Goal: Find specific page/section: Find specific page/section

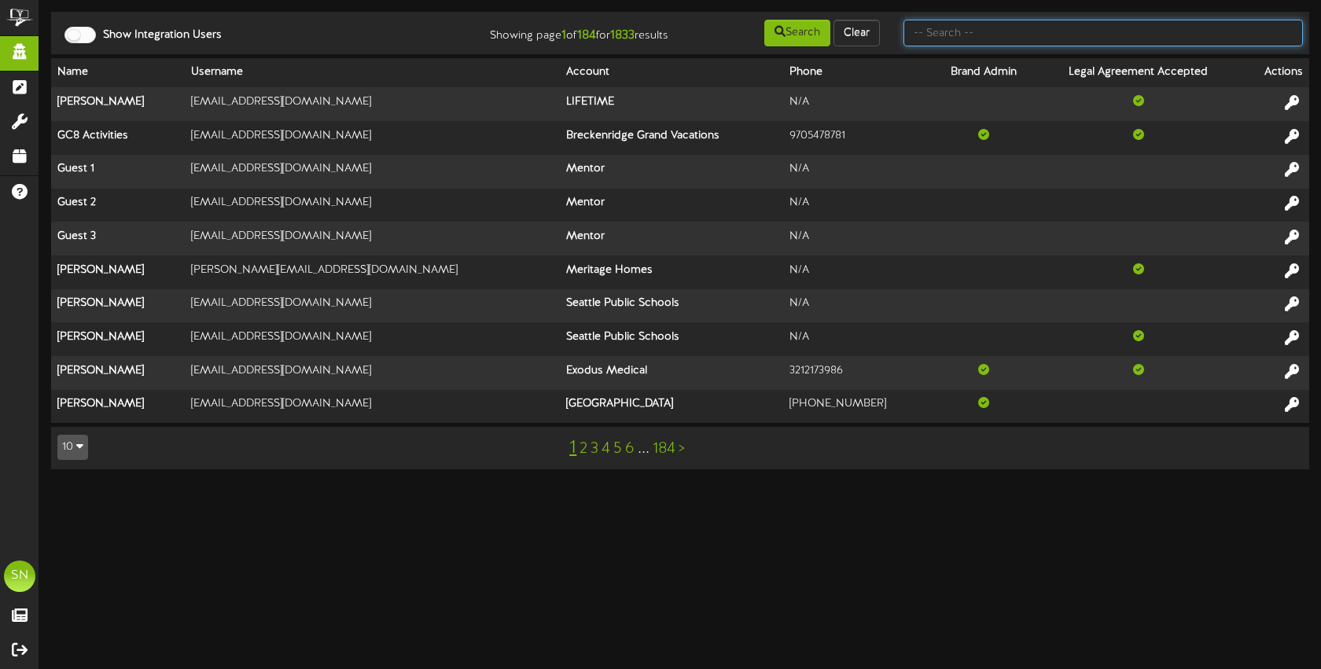
click at [964, 36] on input "text" at bounding box center [1102, 33] width 399 height 27
type input "kents"
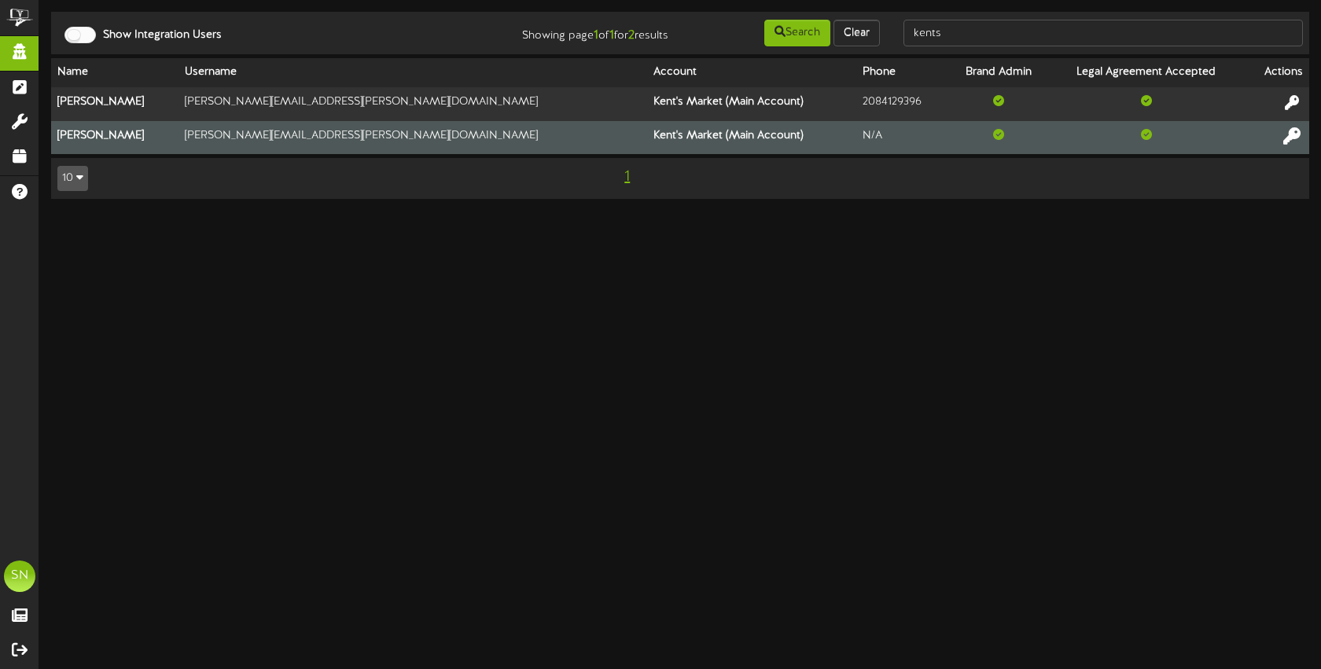
click at [1295, 134] on icon at bounding box center [1291, 135] width 17 height 17
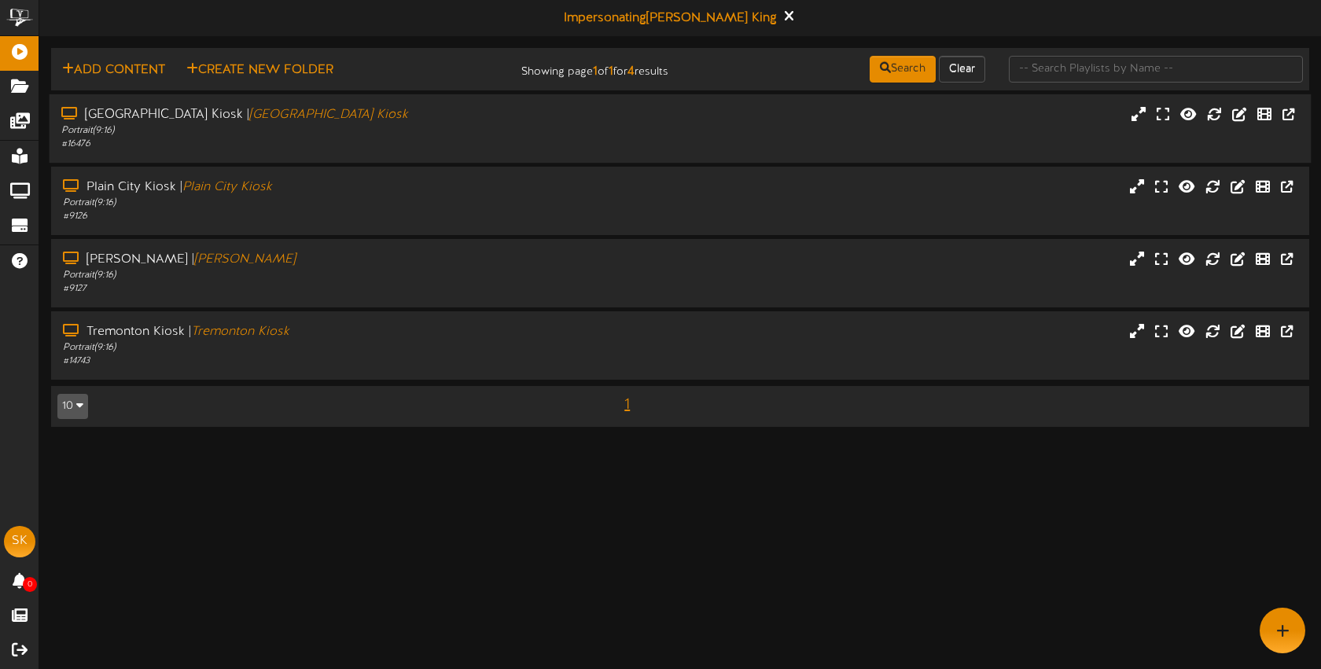
click at [296, 130] on div "Portrait ( 9:16 )" at bounding box center [312, 130] width 502 height 13
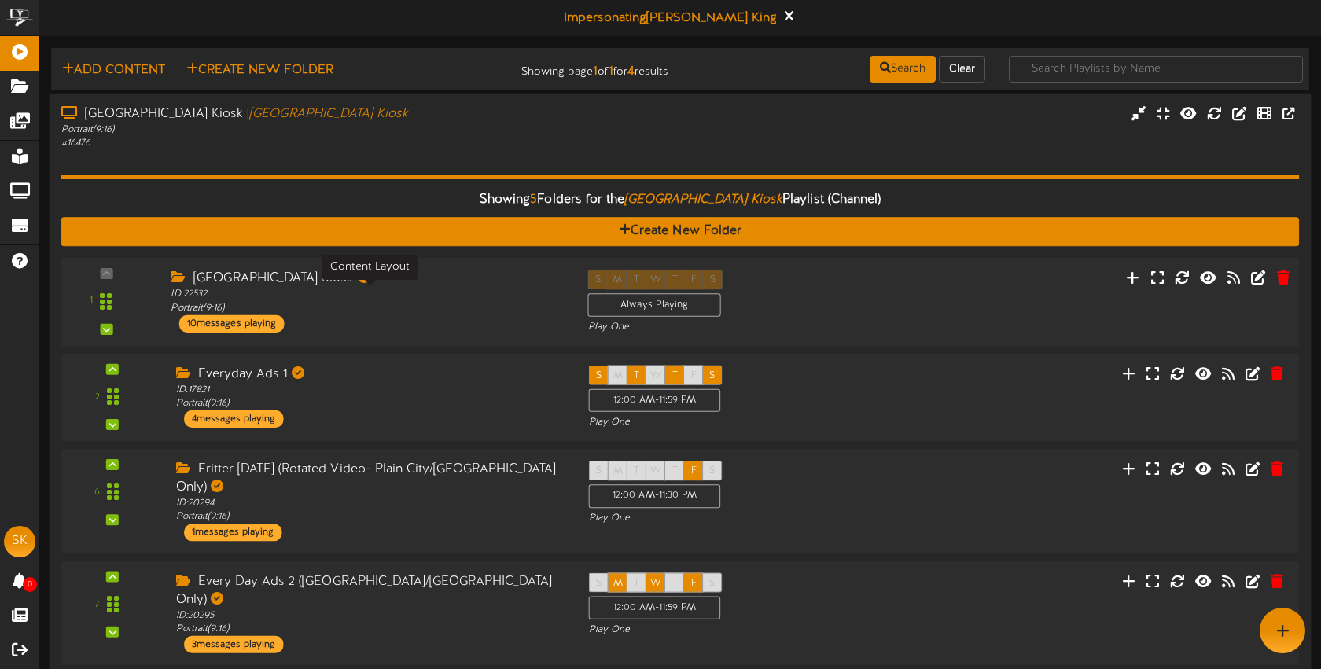
drag, startPoint x: 396, startPoint y: 312, endPoint x: 431, endPoint y: 317, distance: 34.9
click at [396, 311] on div "ID: 22532 Portrait ( 9:16 )" at bounding box center [367, 302] width 393 height 28
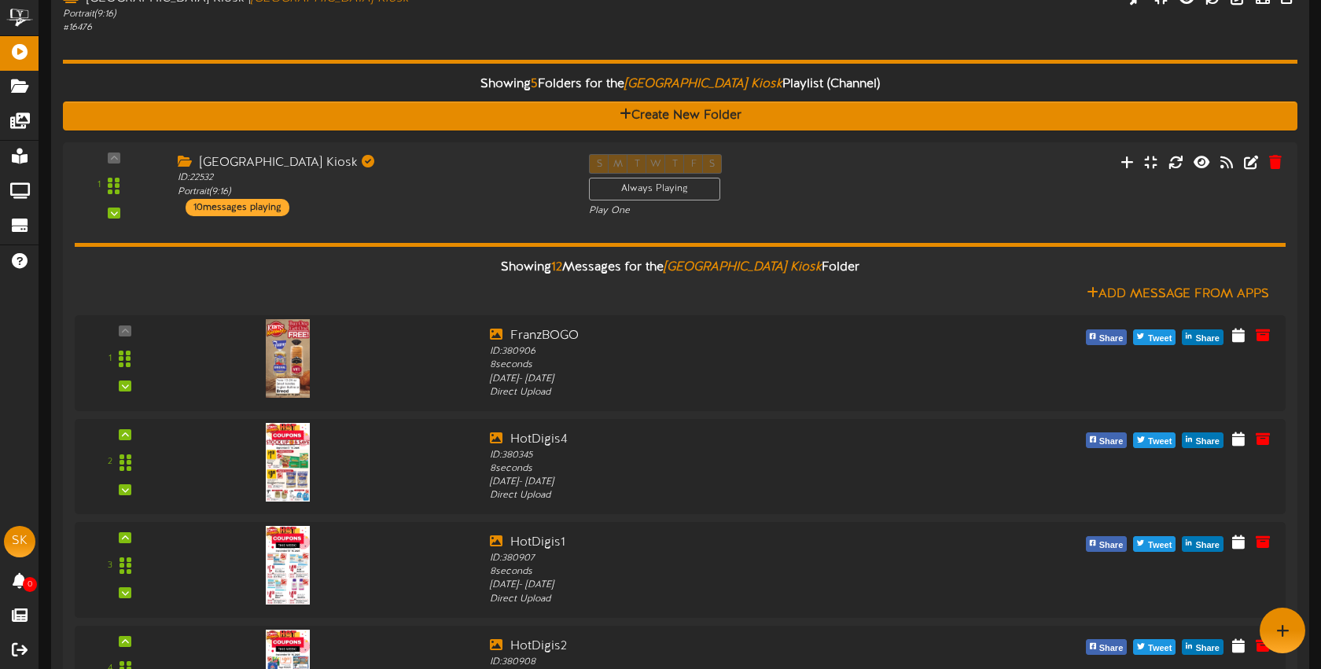
scroll to position [113, 0]
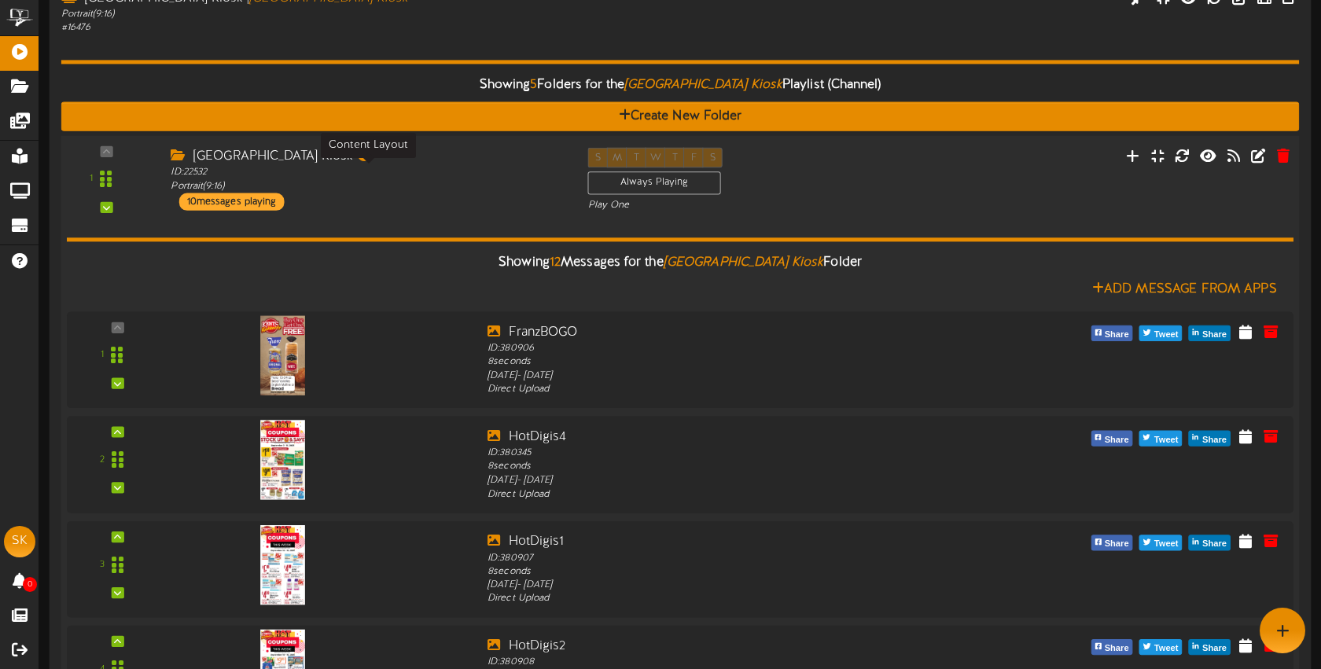
click at [433, 188] on div "ID: 22532 Portrait ( 9:16 )" at bounding box center [367, 179] width 393 height 28
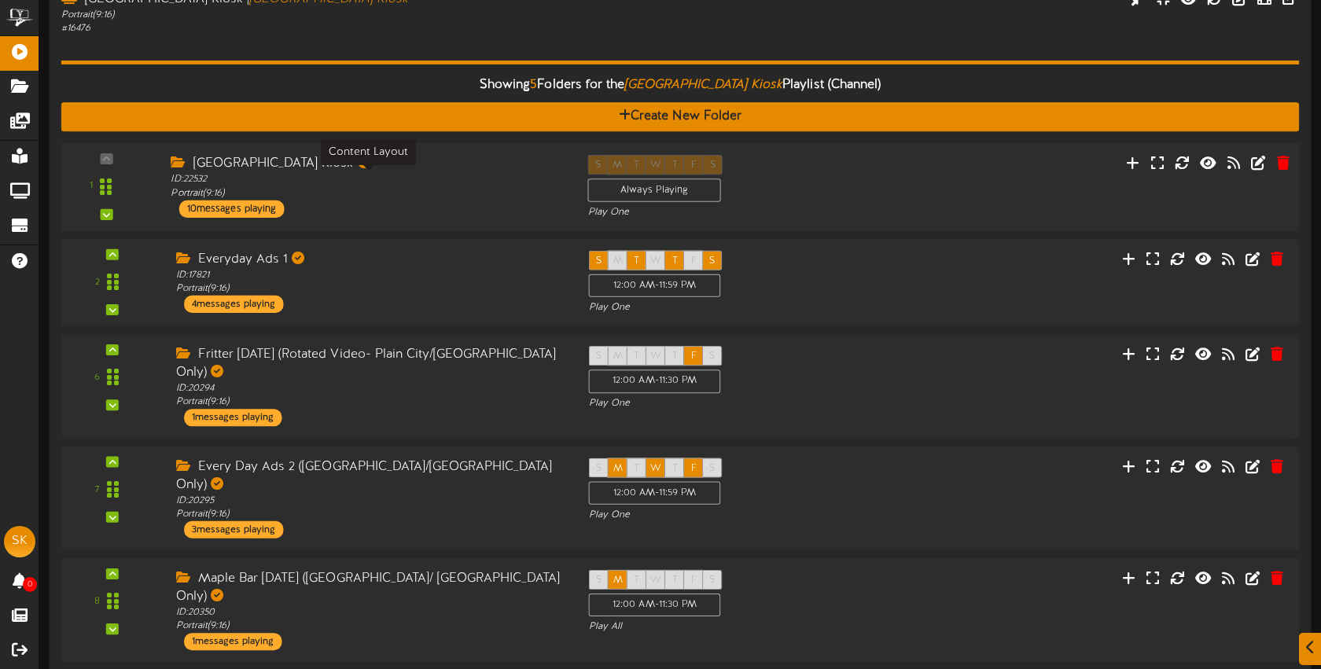
scroll to position [116, 0]
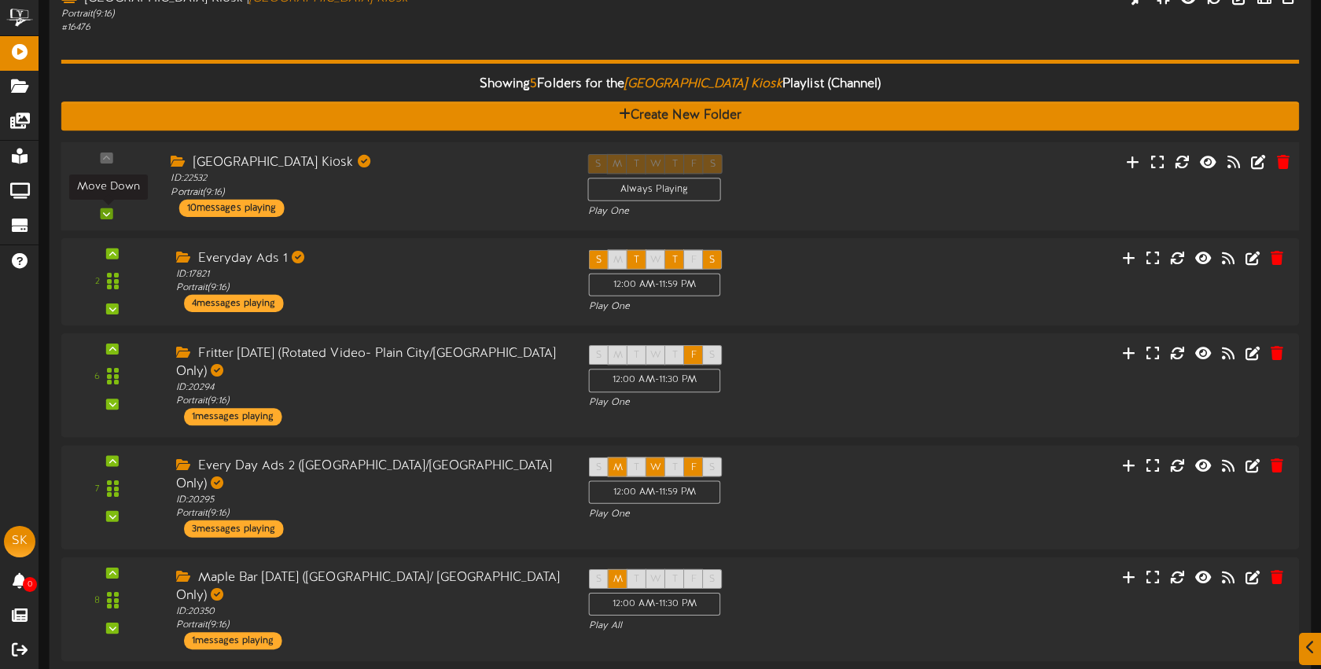
click at [112, 217] on div at bounding box center [107, 213] width 13 height 11
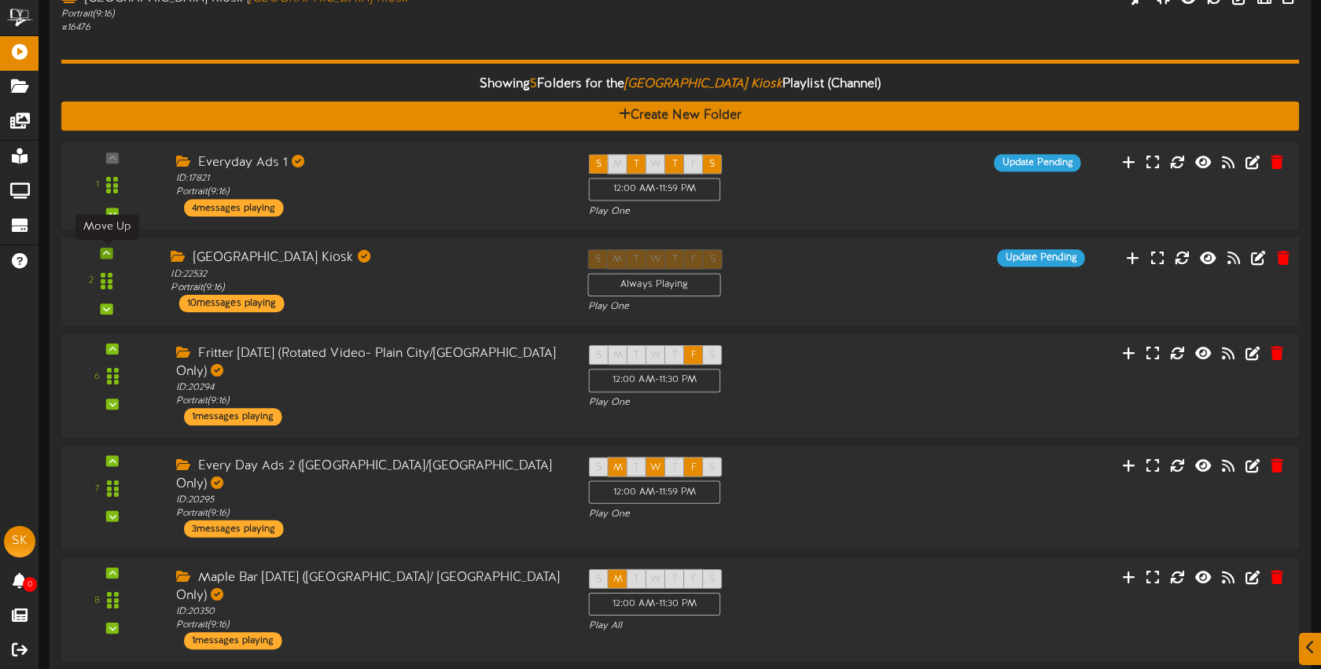
click at [112, 255] on div at bounding box center [107, 253] width 13 height 11
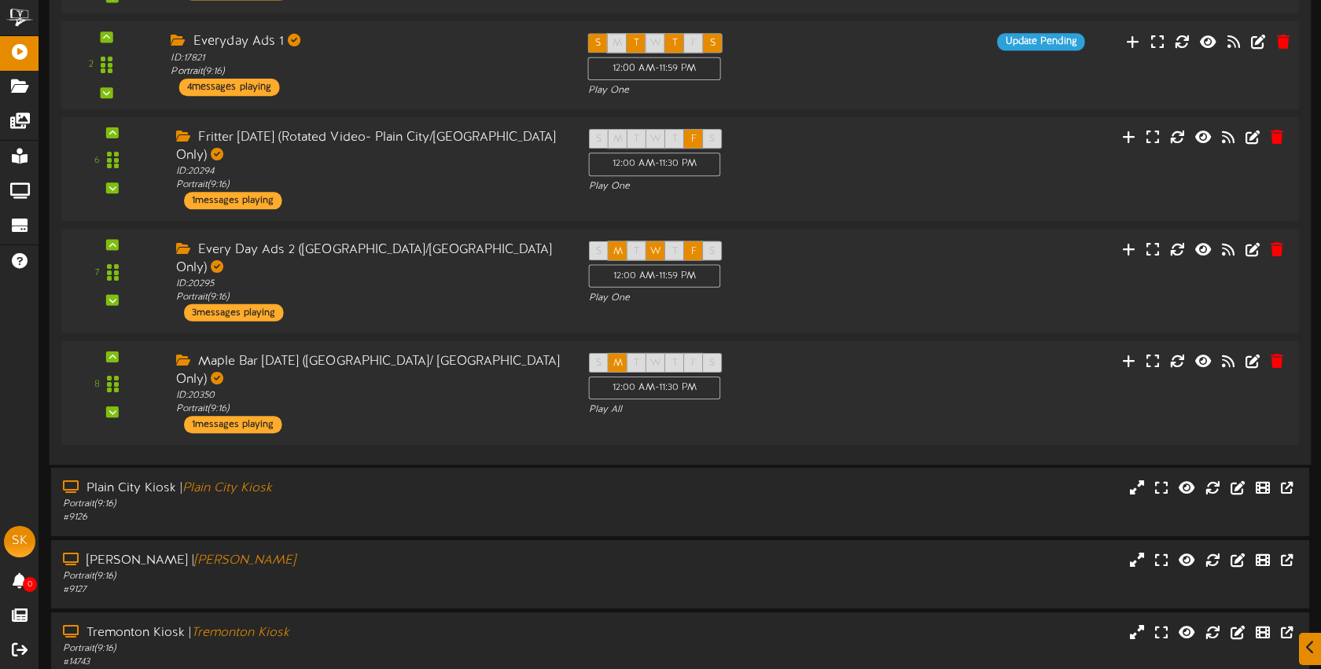
scroll to position [358, 0]
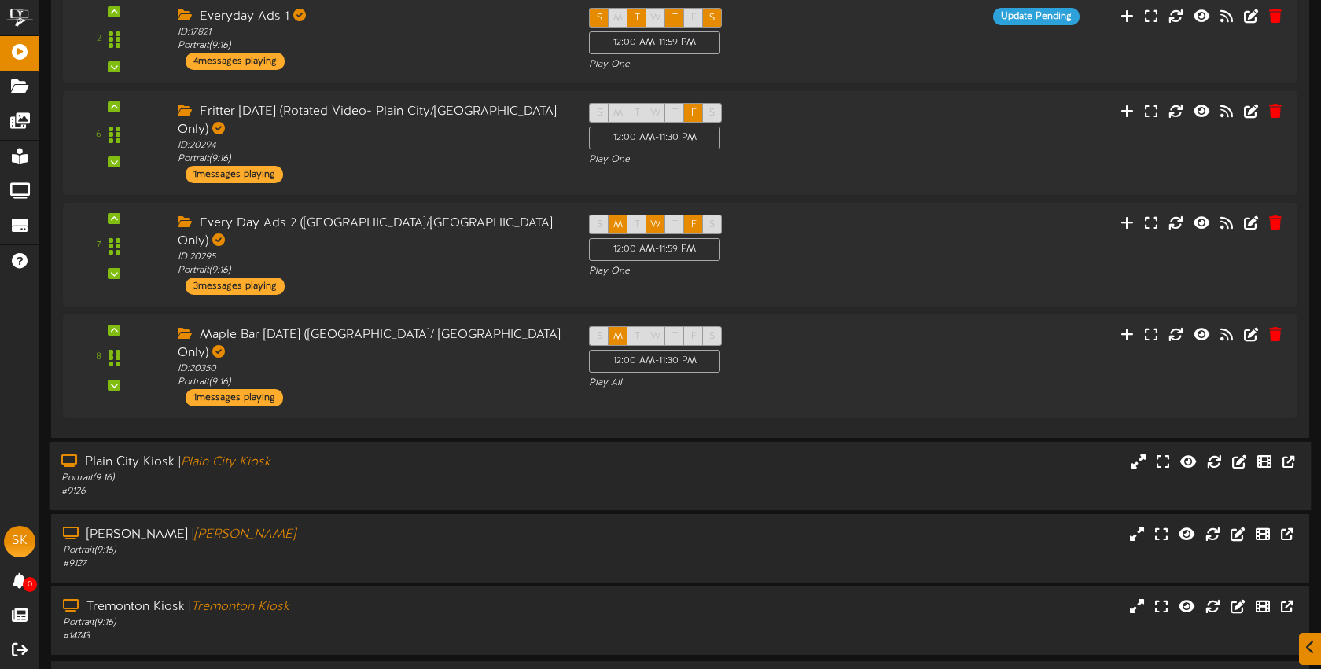
click at [893, 454] on div "Plain City Kiosk | Plain City Kiosk Portrait ( 9:16 ) # 9126" at bounding box center [681, 476] width 1262 height 45
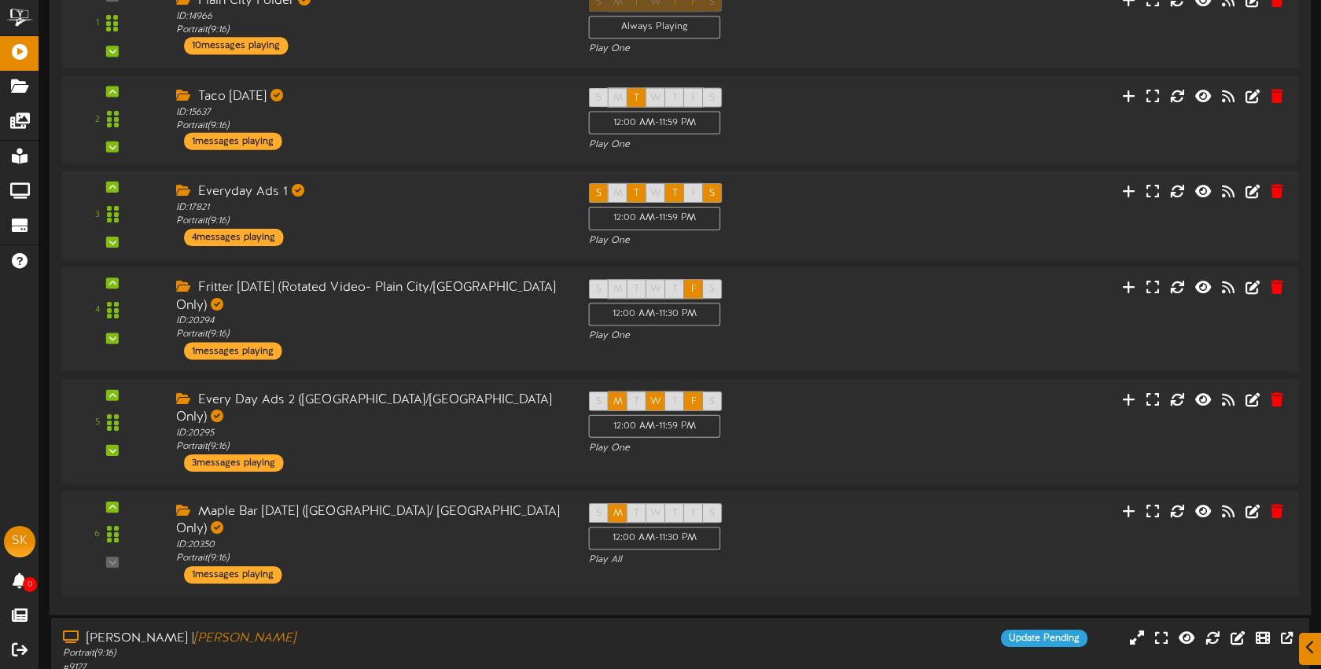
scroll to position [1038, 0]
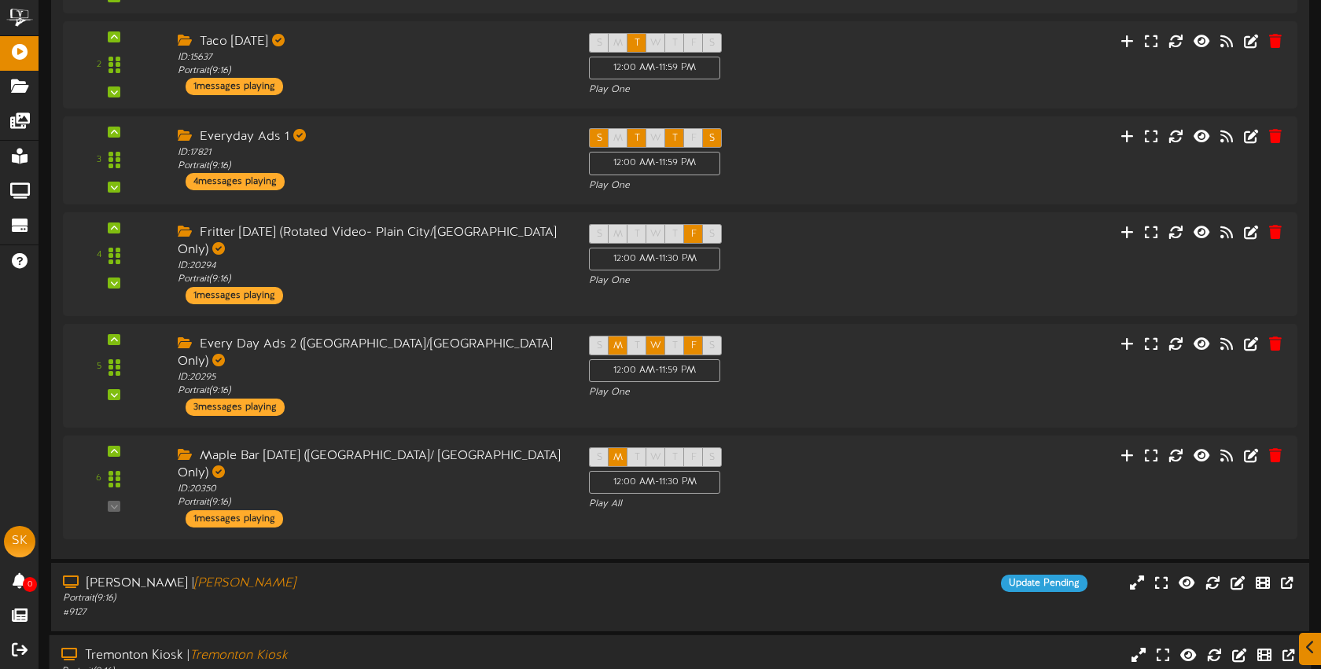
click at [777, 647] on div "Tremonton Kiosk | Tremonton Kiosk Portrait ( 9:16 ) # 14743" at bounding box center [681, 669] width 1262 height 45
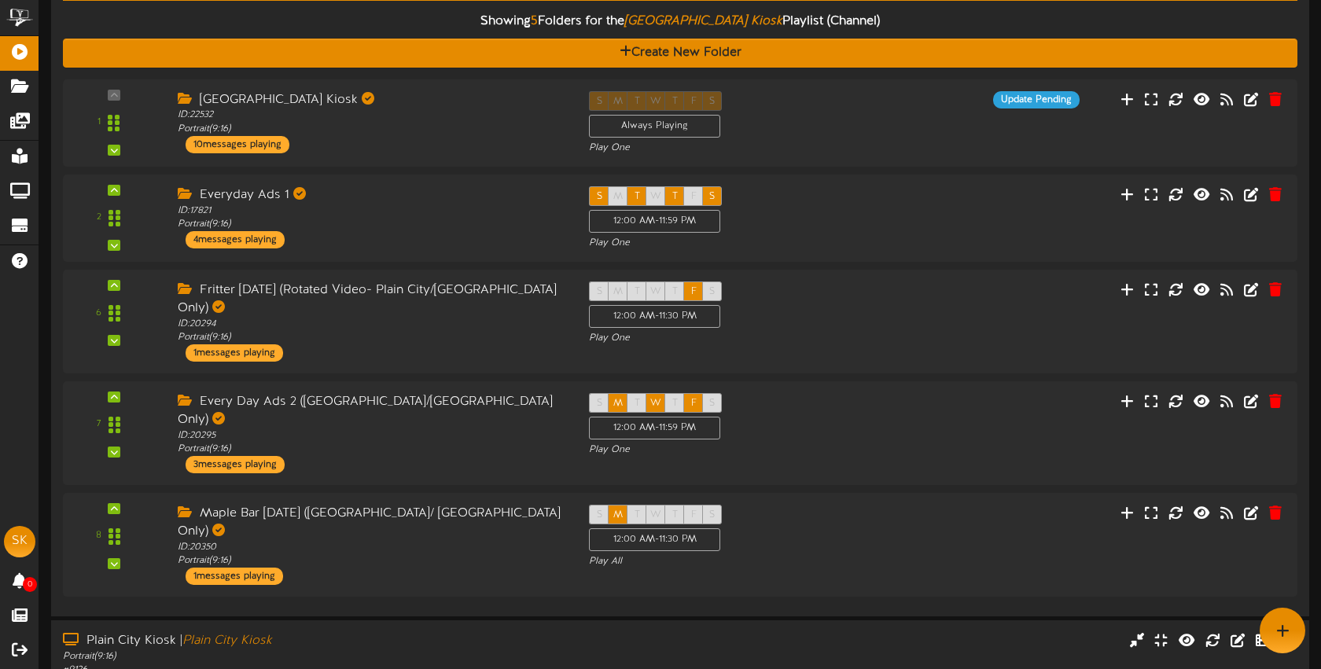
scroll to position [0, 0]
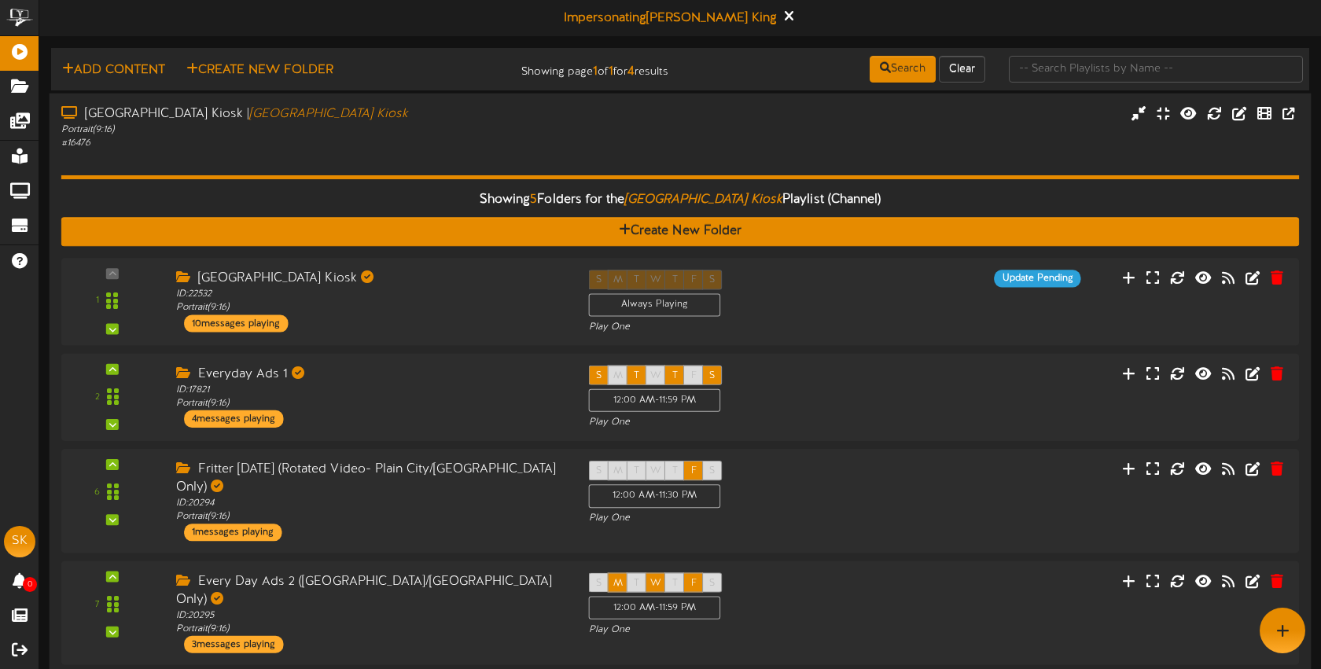
click at [619, 128] on div "Brigham City Kiosk | Brigham City Kiosk Portrait ( 9:16 ) # 16476" at bounding box center [681, 127] width 1262 height 45
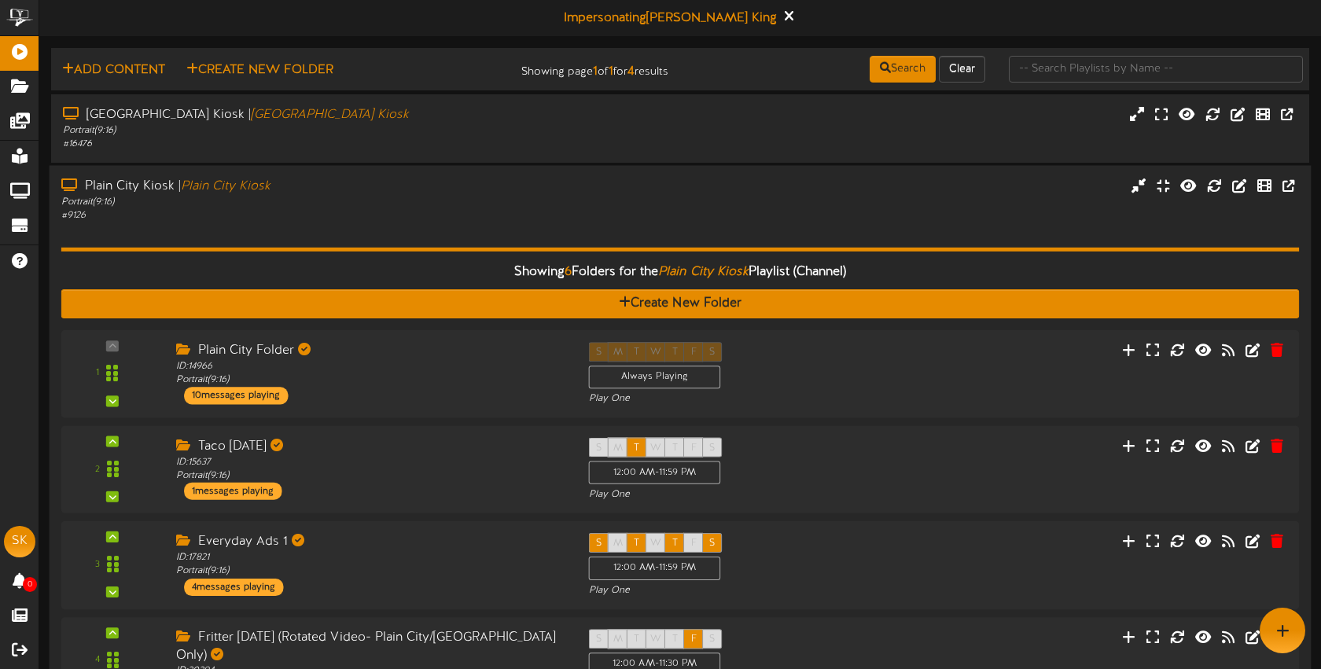
click at [509, 196] on div "Portrait ( 9:16 )" at bounding box center [312, 201] width 502 height 13
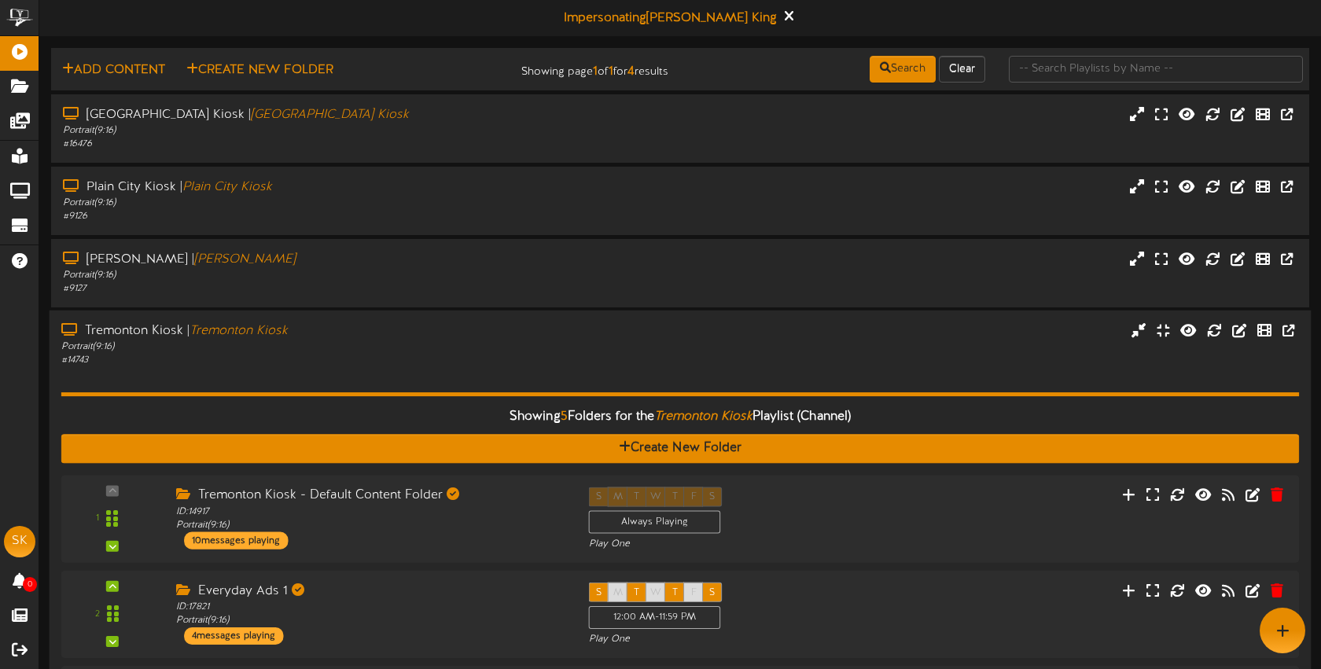
drag, startPoint x: 553, startPoint y: 344, endPoint x: 564, endPoint y: 334, distance: 15.1
click at [553, 344] on div "Portrait ( 9:16 )" at bounding box center [312, 346] width 502 height 13
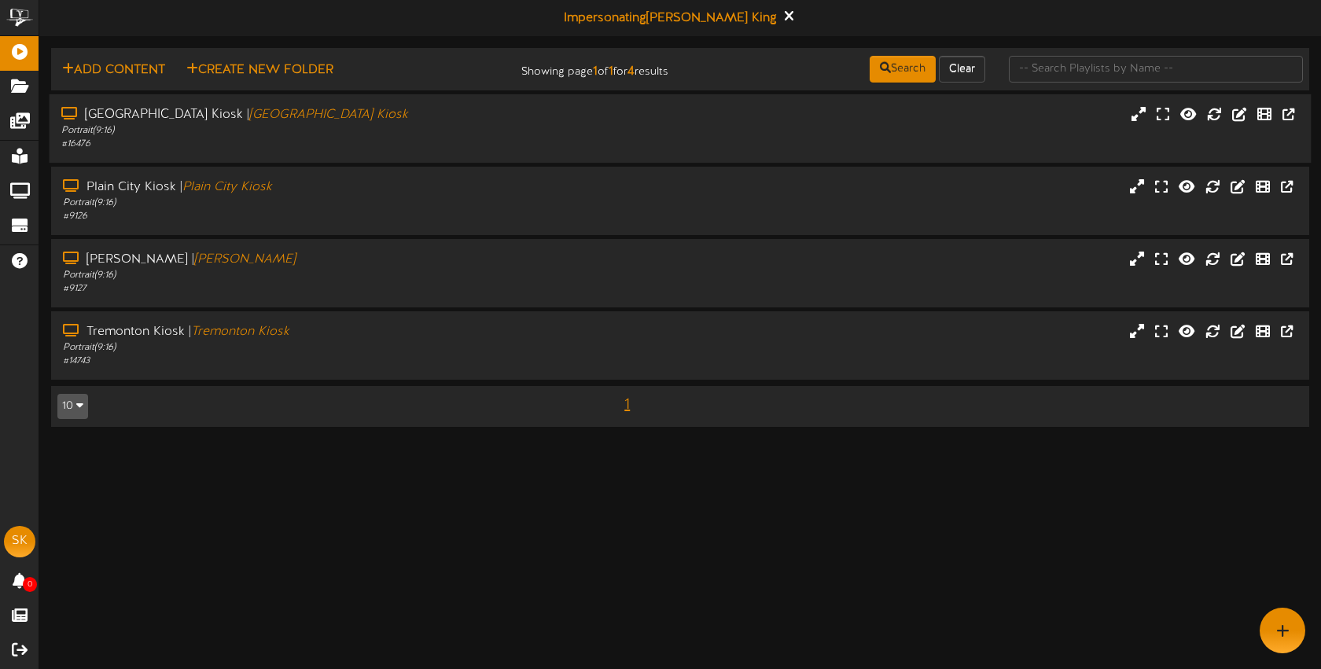
click at [729, 145] on div "Brigham City Kiosk | Brigham City Kiosk Portrait ( 9:16 ) # 16476" at bounding box center [681, 128] width 1262 height 45
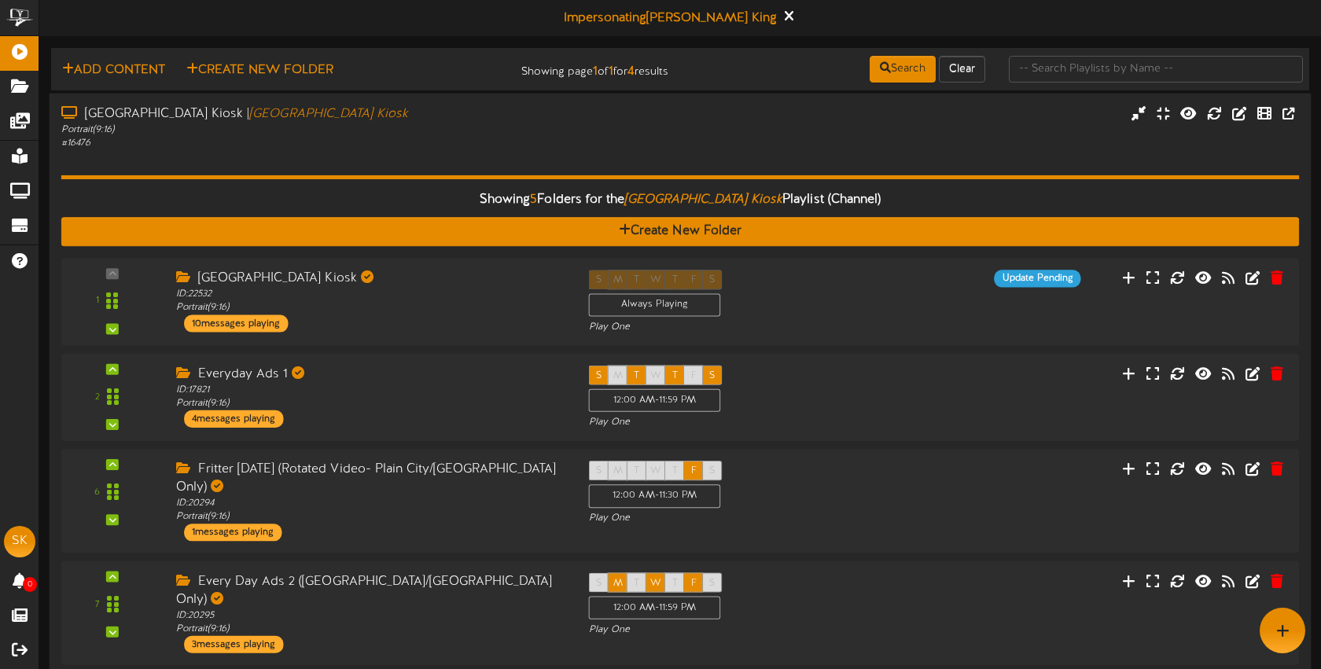
click at [557, 142] on div "# 16476" at bounding box center [312, 143] width 502 height 13
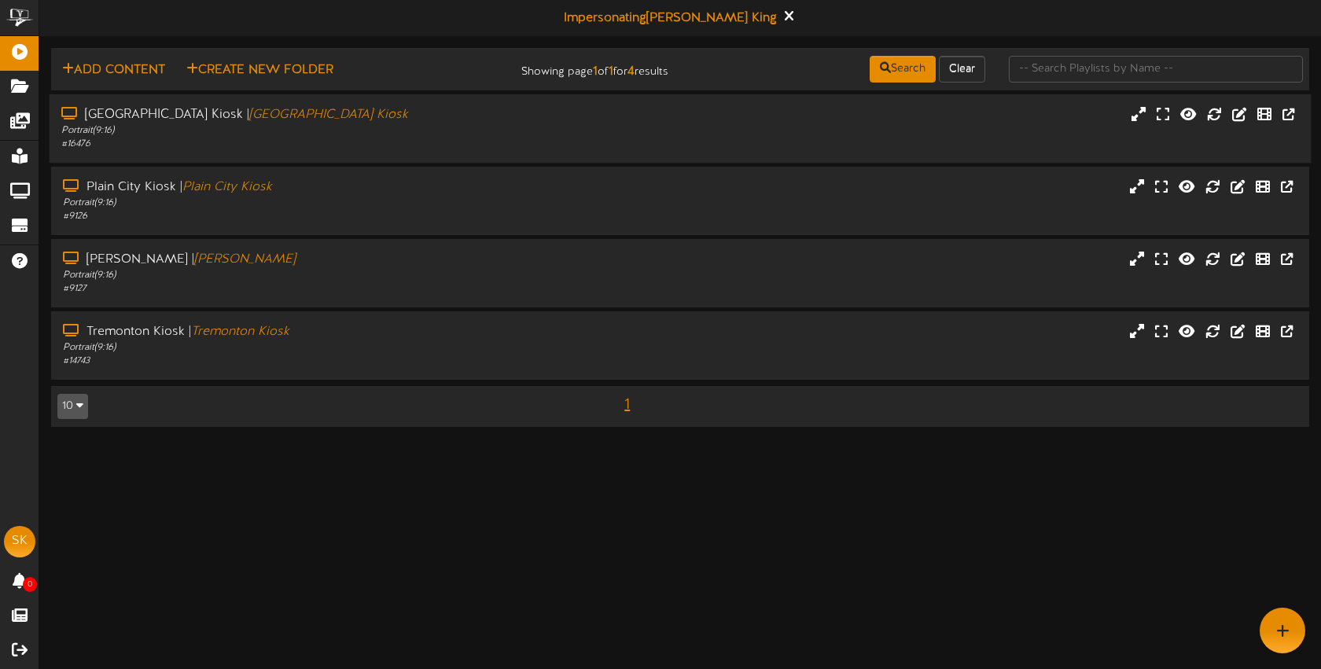
click at [401, 140] on div "# 16476" at bounding box center [312, 144] width 502 height 13
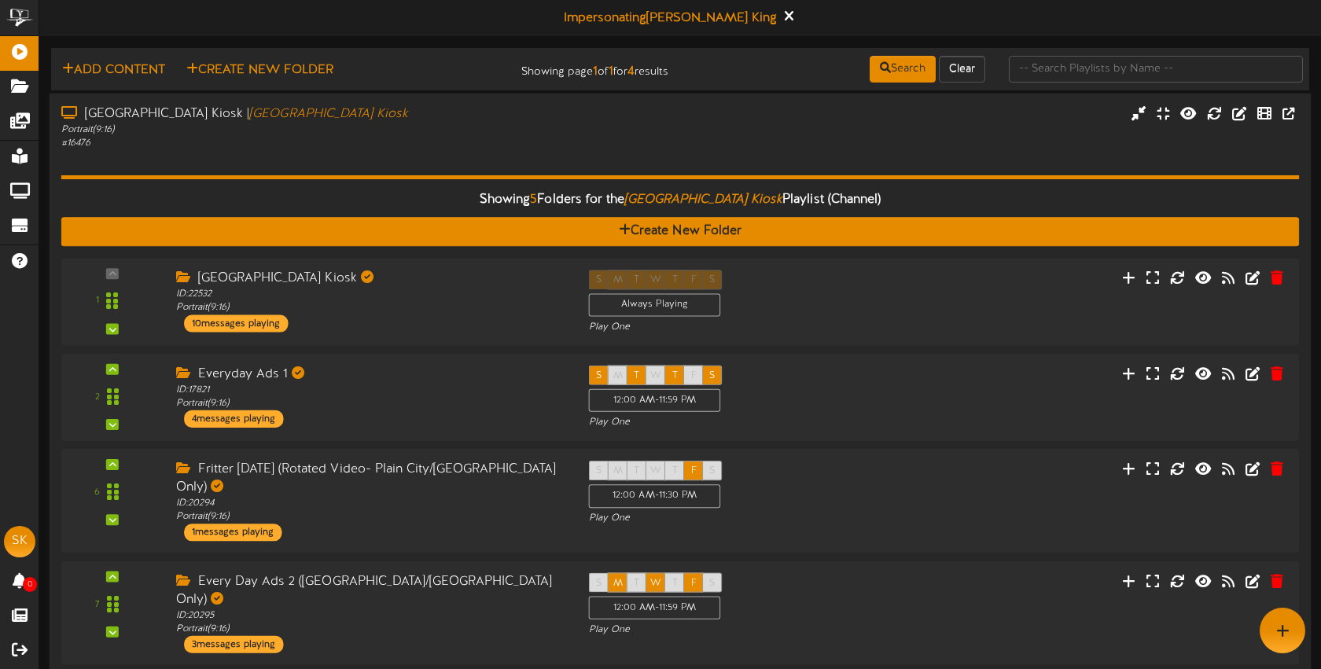
click at [662, 141] on div "Brigham City Kiosk | Brigham City Kiosk Portrait ( 9:16 ) # 16476" at bounding box center [681, 127] width 1262 height 45
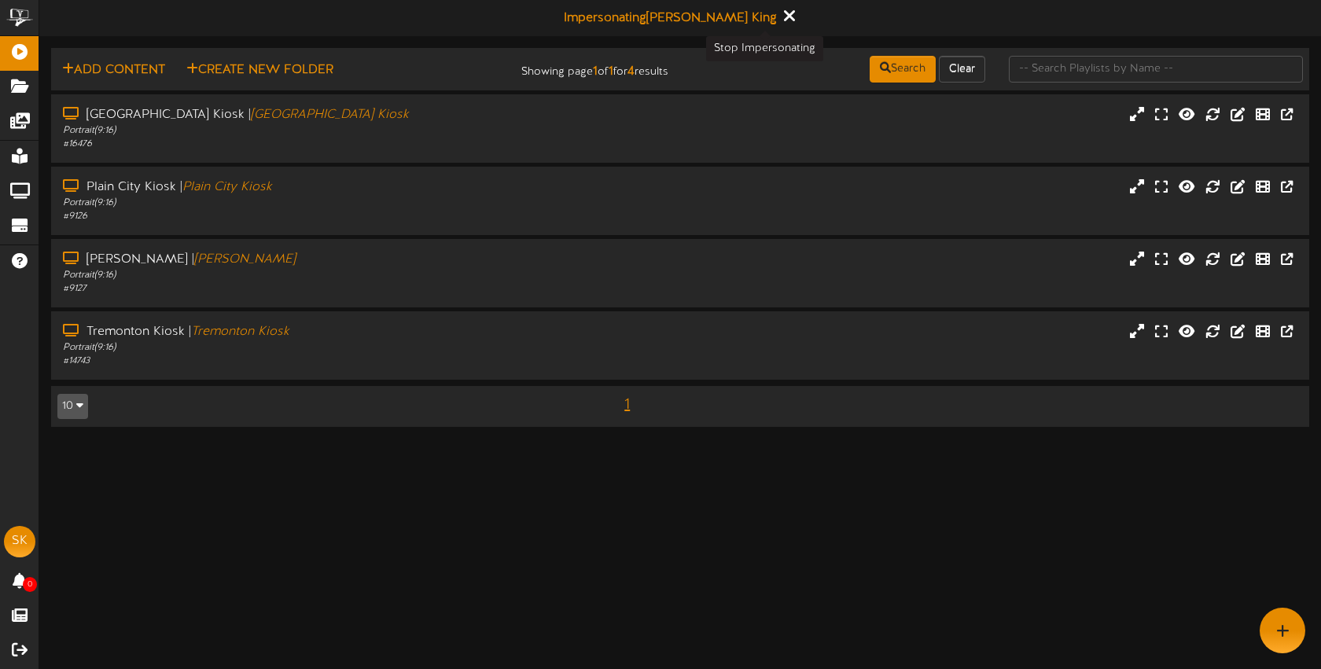
click at [778, 16] on button at bounding box center [788, 18] width 20 height 24
